Goal: Find specific page/section: Find specific page/section

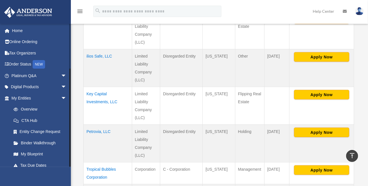
scroll to position [61, 0]
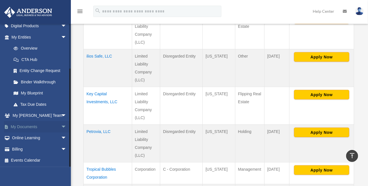
click at [18, 125] on link "My Documents arrow_drop_down" at bounding box center [39, 126] width 71 height 11
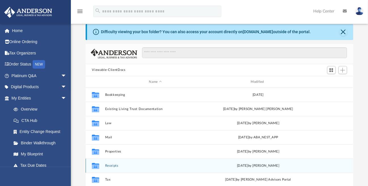
scroll to position [28, 0]
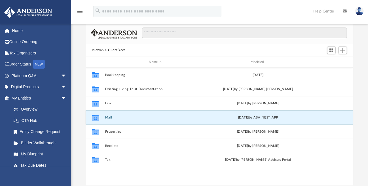
click at [106, 119] on button "Mail" at bounding box center [155, 118] width 100 height 4
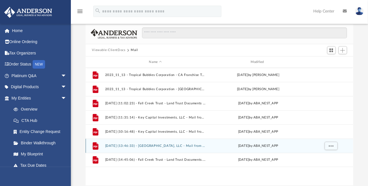
click at [168, 146] on button "2025.06.05 (13:46:33) - Bell Gardens Health Center, LLC - Mail from Franchise T…" at bounding box center [155, 146] width 100 height 4
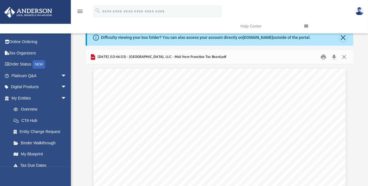
scroll to position [0, 0]
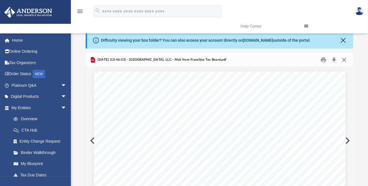
click at [345, 60] on button "Close" at bounding box center [344, 59] width 10 height 9
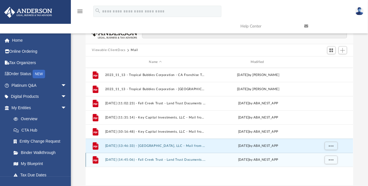
scroll to position [57, 0]
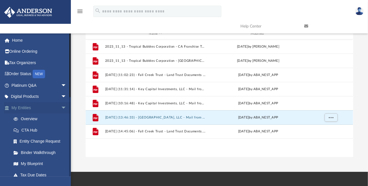
click at [21, 106] on link "My Entities arrow_drop_down" at bounding box center [39, 107] width 71 height 11
